Goal: Find specific fact

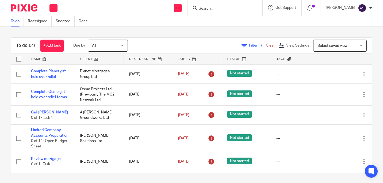
click at [210, 9] on input "Search" at bounding box center [222, 8] width 48 height 5
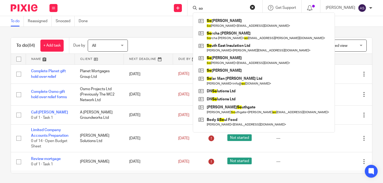
type input "s"
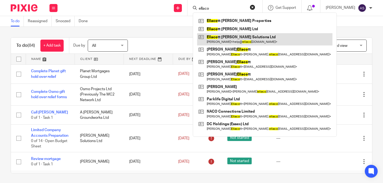
type input "ellaco"
click at [220, 39] on link at bounding box center [264, 39] width 135 height 12
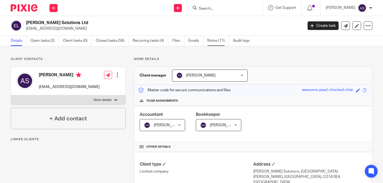
click at [213, 37] on link "Notes (11)" at bounding box center [218, 41] width 22 height 10
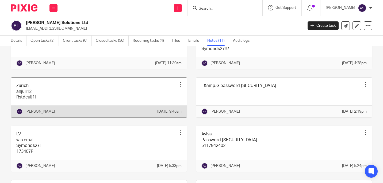
scroll to position [53, 0]
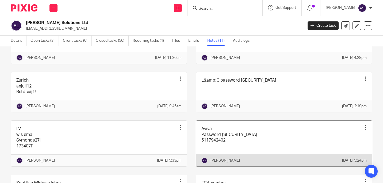
click at [228, 161] on link at bounding box center [284, 144] width 176 height 46
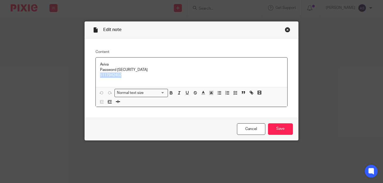
drag, startPoint x: 127, startPoint y: 76, endPoint x: 92, endPoint y: 78, distance: 34.5
click at [92, 78] on div "Content Aviva Password Symonds27! 5117942402 Normal text size Loading... Remove…" at bounding box center [191, 77] width 213 height 79
copy p "5117942402"
click at [286, 29] on div "Close this dialog window" at bounding box center [287, 29] width 5 height 5
